Goal: Check status: Check status

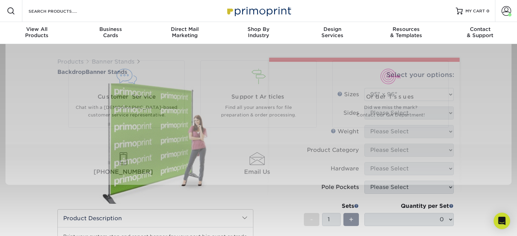
select select "95.00x96.00"
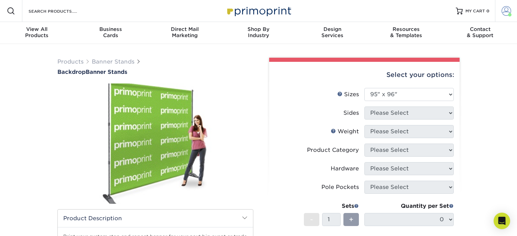
click at [504, 11] on span at bounding box center [507, 11] width 10 height 10
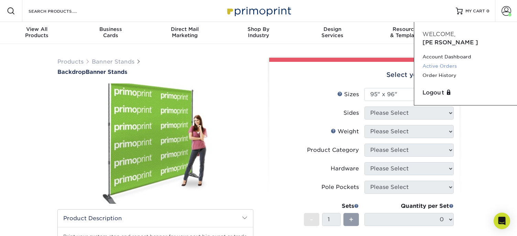
click at [438, 62] on link "Active Orders" at bounding box center [465, 66] width 86 height 9
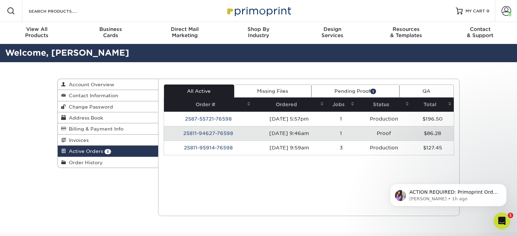
click at [303, 132] on td "08/11/2025 9:46am" at bounding box center [289, 133] width 73 height 14
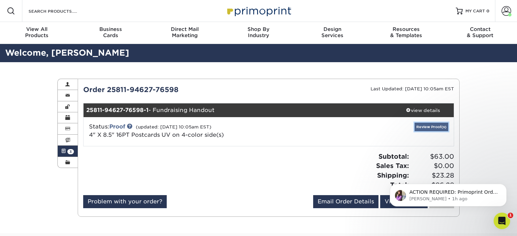
click at [428, 124] on link "Review Proof(s)" at bounding box center [432, 127] width 34 height 9
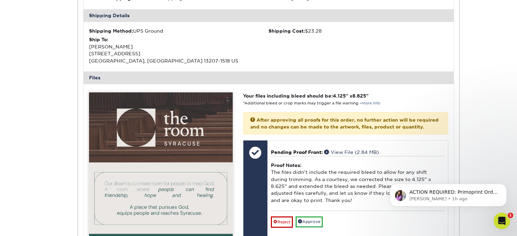
scroll to position [304, 0]
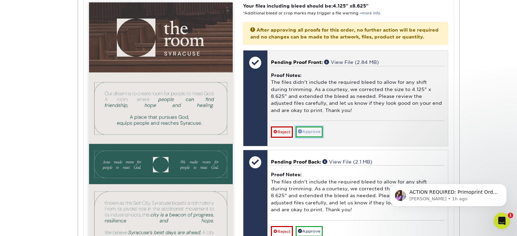
click at [309, 137] on link "Approve" at bounding box center [309, 131] width 27 height 11
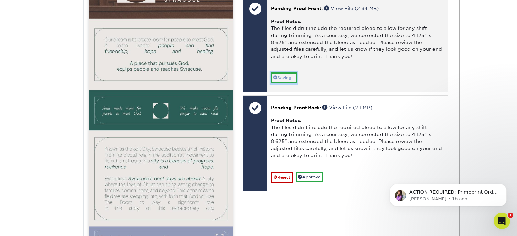
scroll to position [359, 0]
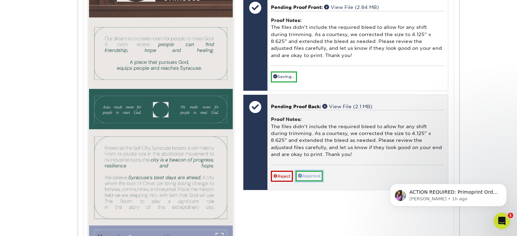
click at [312, 181] on link "Approve" at bounding box center [309, 176] width 27 height 11
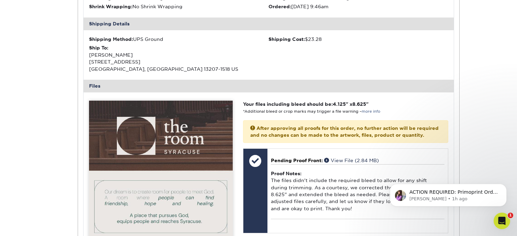
scroll to position [0, 0]
